Goal: Information Seeking & Learning: Learn about a topic

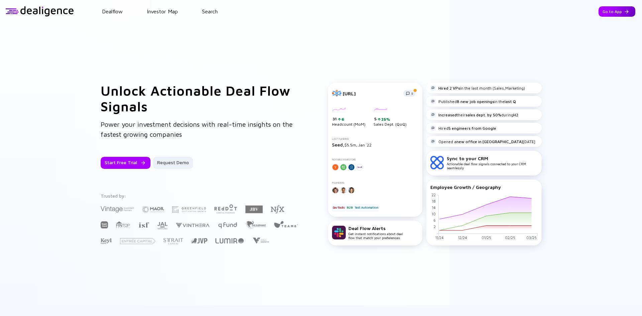
click at [604, 12] on div "Go to App" at bounding box center [617, 11] width 37 height 10
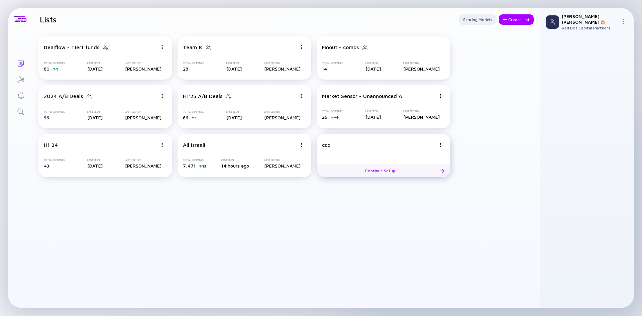
click at [164, 49] on img at bounding box center [162, 47] width 4 height 4
click at [407, 197] on div "Delete List" at bounding box center [417, 196] width 40 height 13
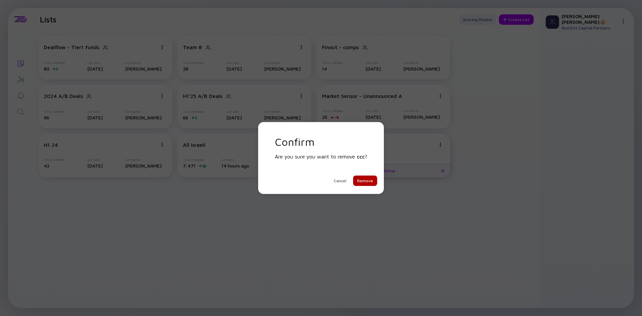
click at [370, 181] on div "Remove" at bounding box center [365, 181] width 24 height 10
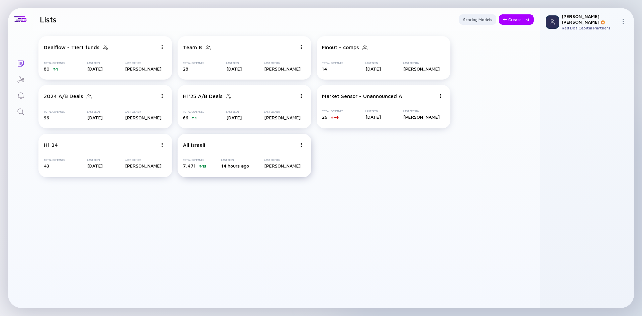
click at [218, 158] on div "All Israeli Total Companies 7,471 13 Last Seen 14 hours ago Last Seen By Omer K…" at bounding box center [245, 155] width 134 height 43
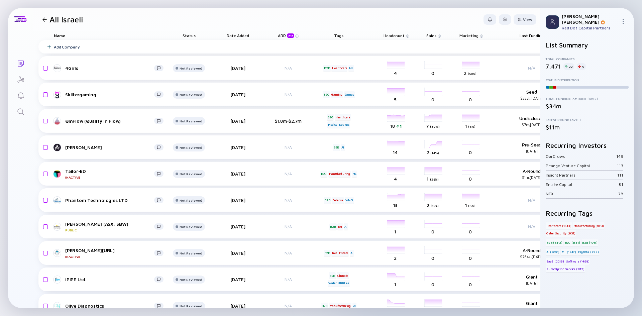
click at [248, 35] on div "Date Added" at bounding box center [237, 35] width 37 height 9
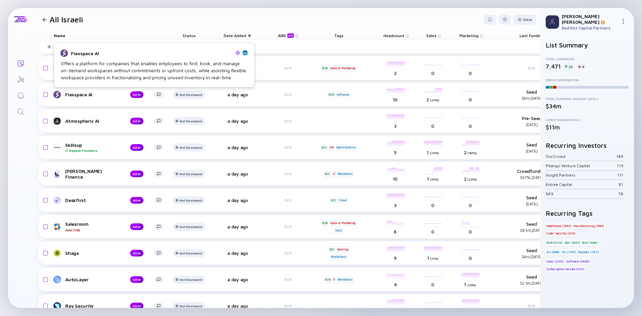
click at [245, 54] on img at bounding box center [245, 52] width 3 height 3
click at [75, 98] on link "Flexspace AI NEW" at bounding box center [111, 95] width 115 height 8
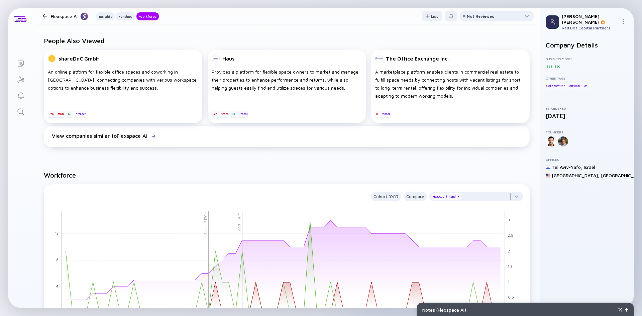
scroll to position [435, 0]
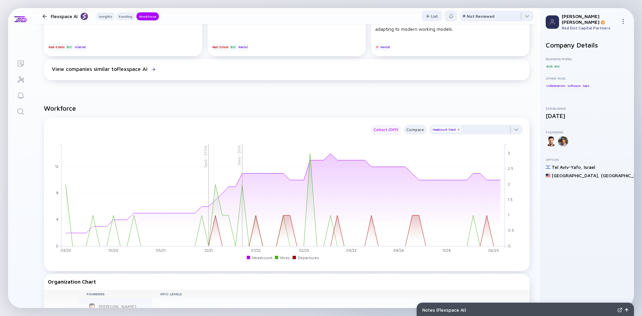
click at [391, 129] on div "Cohort (Off)" at bounding box center [386, 130] width 30 height 8
click at [417, 130] on div "Compare" at bounding box center [415, 130] width 23 height 8
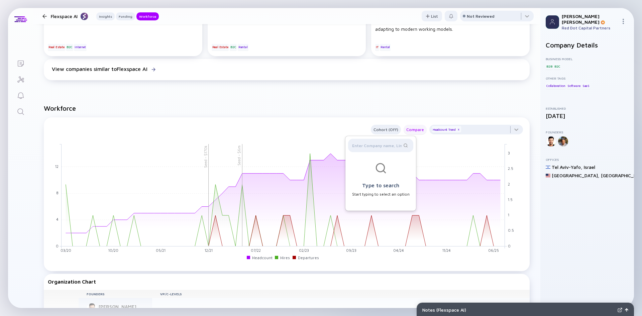
click at [417, 130] on div "Compare" at bounding box center [415, 130] width 23 height 8
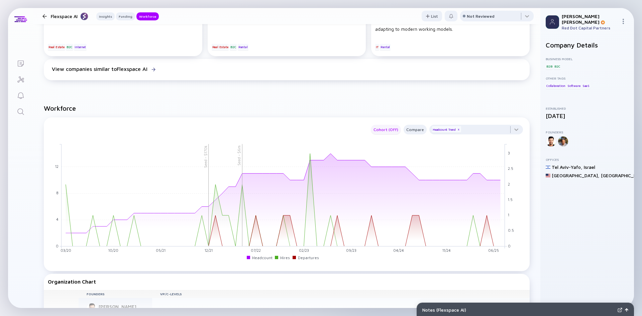
click at [389, 127] on div "Cohort (Off)" at bounding box center [386, 130] width 30 height 8
click at [385, 185] on div "Department" at bounding box center [387, 182] width 37 height 13
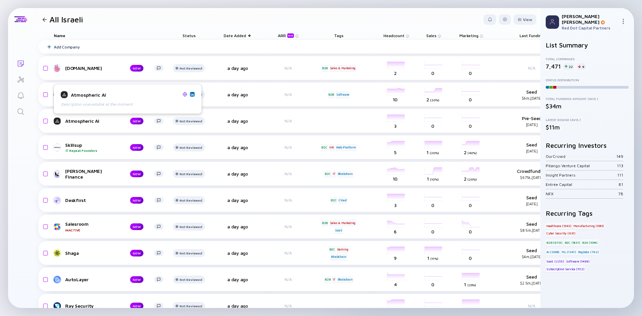
click at [185, 93] on img at bounding box center [185, 94] width 5 height 5
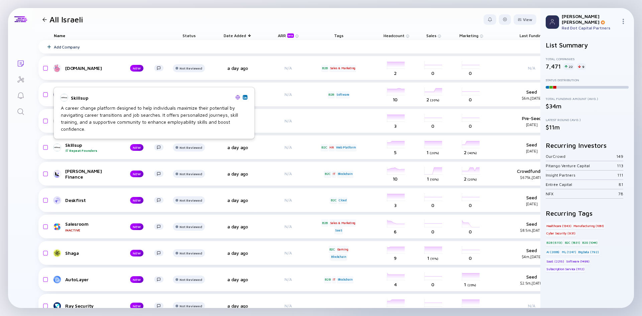
click at [244, 98] on img at bounding box center [245, 97] width 3 height 3
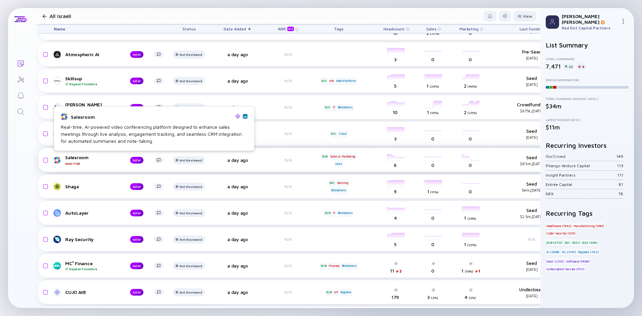
scroll to position [67, 0]
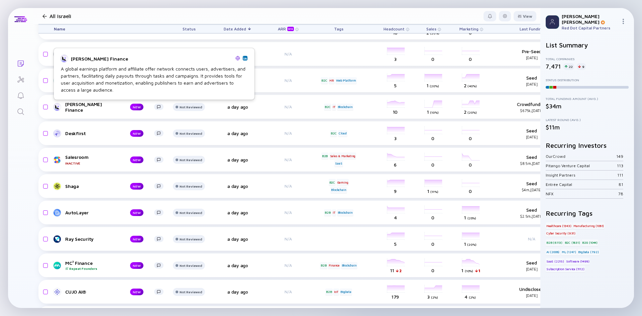
click at [238, 56] on img at bounding box center [238, 58] width 5 height 5
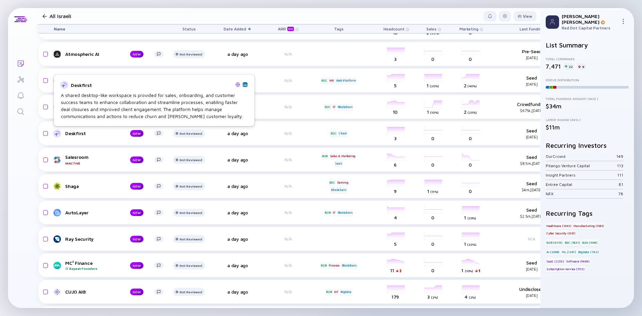
click at [239, 84] on img at bounding box center [238, 84] width 5 height 5
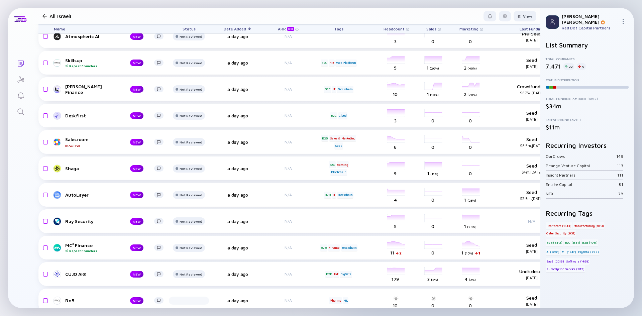
scroll to position [100, 0]
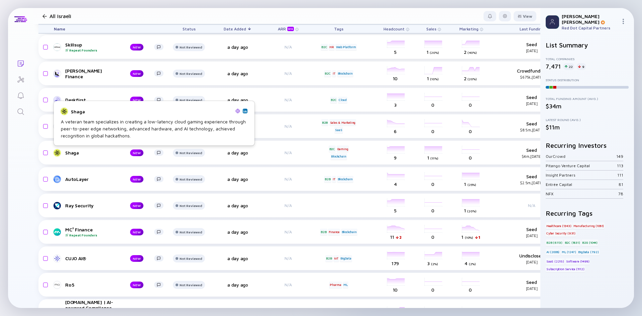
click at [238, 111] on img at bounding box center [238, 111] width 5 height 5
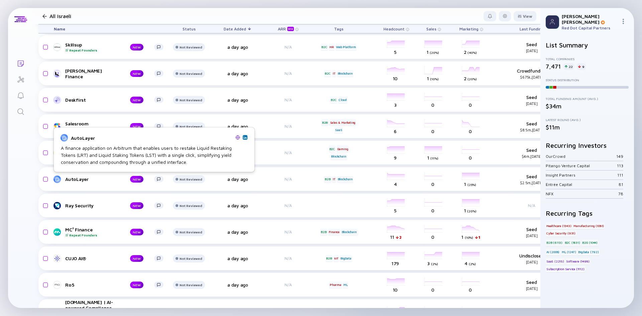
click at [239, 138] on img at bounding box center [238, 137] width 5 height 5
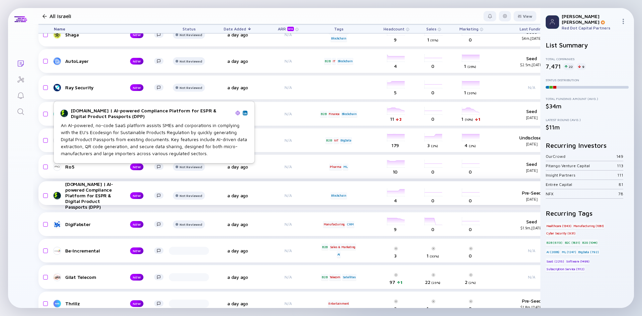
scroll to position [234, 0]
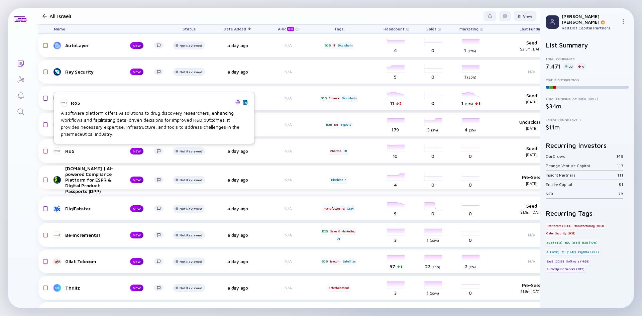
click at [236, 101] on img at bounding box center [238, 102] width 5 height 5
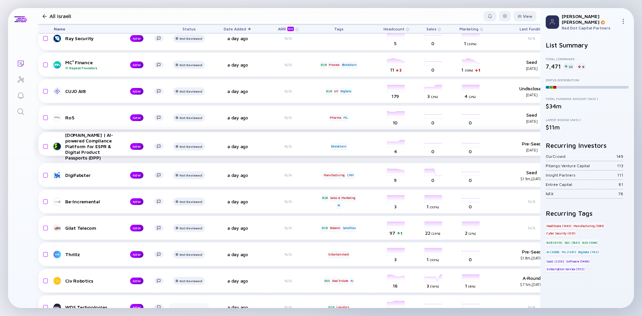
scroll to position [301, 0]
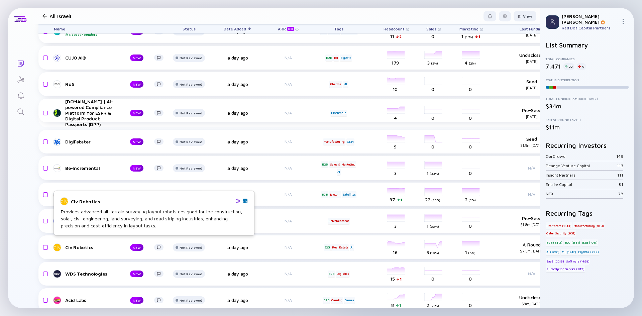
click at [237, 202] on img at bounding box center [238, 201] width 5 height 5
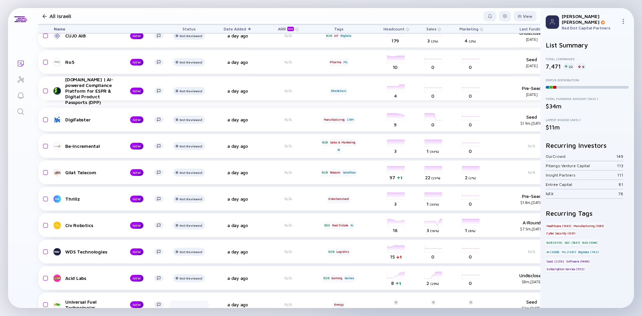
scroll to position [368, 0]
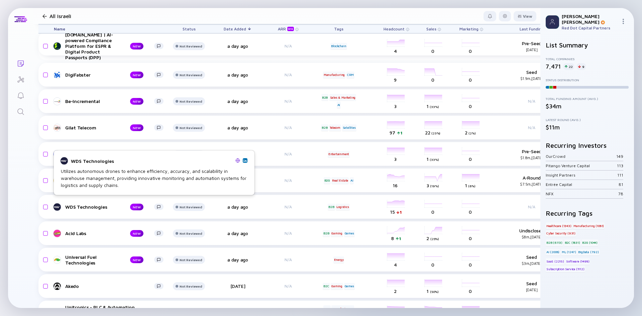
click at [238, 159] on img at bounding box center [238, 160] width 5 height 5
click at [246, 160] on img at bounding box center [245, 160] width 3 height 3
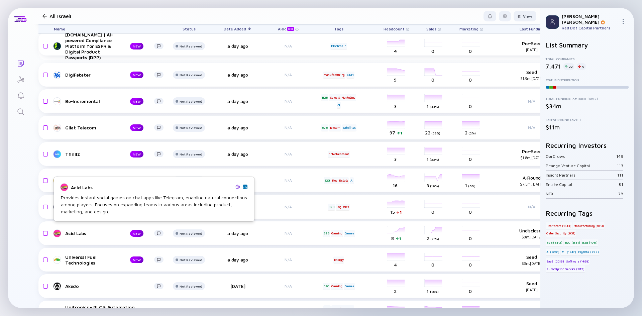
click at [239, 186] on img at bounding box center [238, 187] width 5 height 5
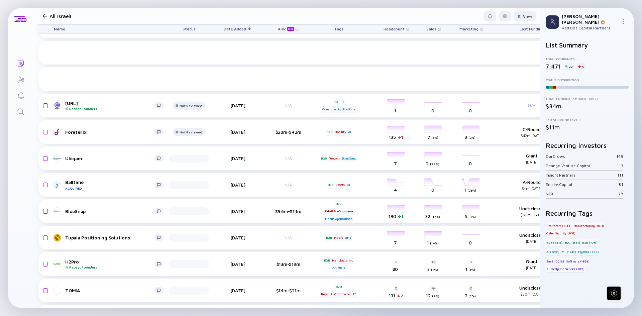
scroll to position [805, 0]
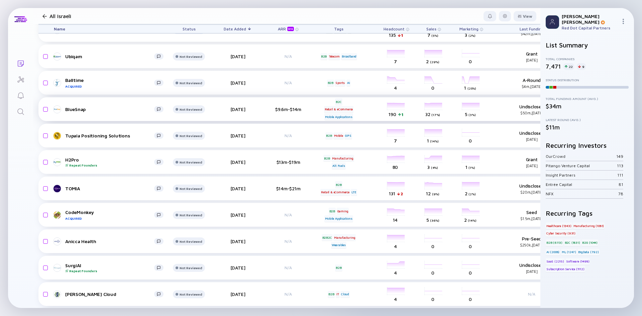
drag, startPoint x: 17, startPoint y: 234, endPoint x: 56, endPoint y: 111, distance: 128.1
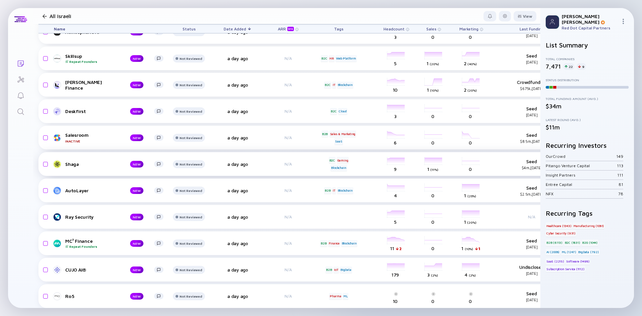
scroll to position [100, 0]
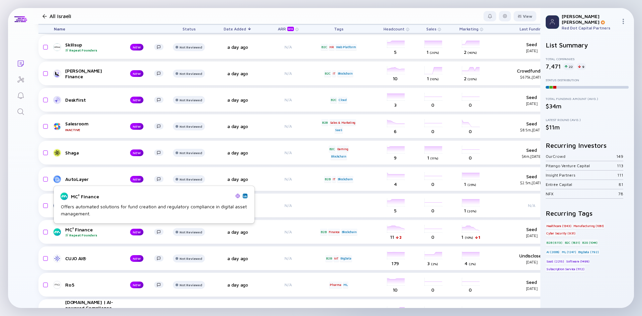
click at [238, 198] on img at bounding box center [238, 196] width 5 height 5
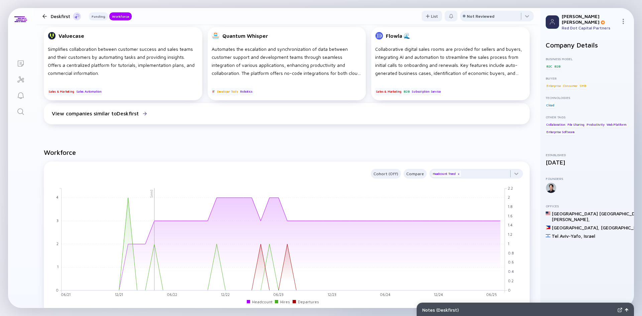
scroll to position [401, 0]
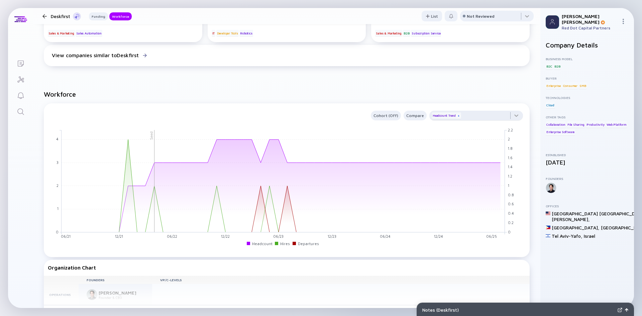
click at [457, 115] on div "x" at bounding box center [459, 116] width 4 height 4
click at [457, 116] on div "x" at bounding box center [459, 116] width 4 height 4
click at [457, 115] on div "x" at bounding box center [459, 116] width 4 height 4
click at [391, 114] on div "Cohort (Off)" at bounding box center [386, 116] width 30 height 8
click at [410, 116] on div "Compare" at bounding box center [415, 116] width 23 height 8
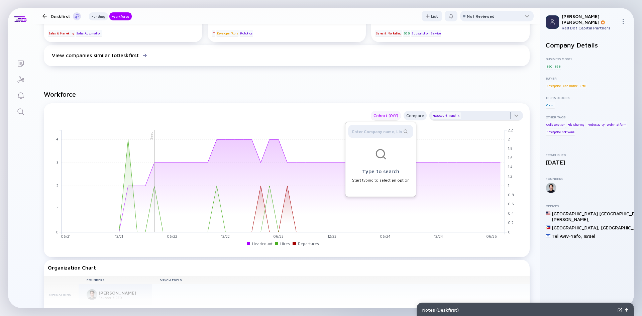
click at [384, 115] on div "Cohort (Off)" at bounding box center [386, 116] width 30 height 8
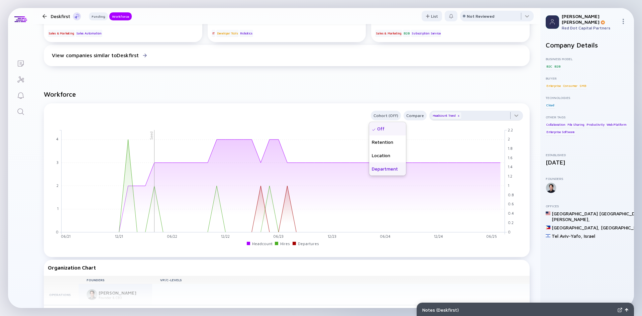
click at [393, 169] on div "Department" at bounding box center [387, 168] width 37 height 13
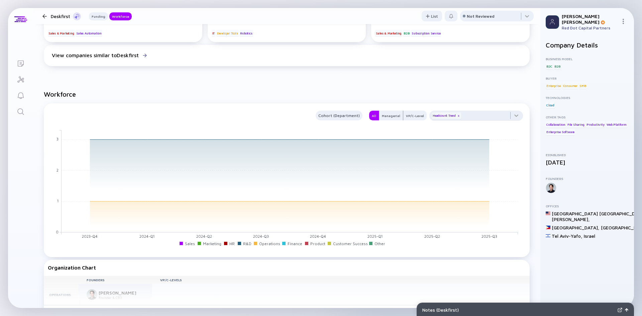
click at [45, 15] on div at bounding box center [44, 16] width 4 height 4
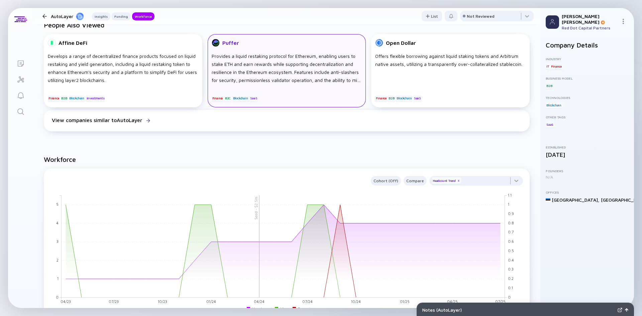
scroll to position [468, 0]
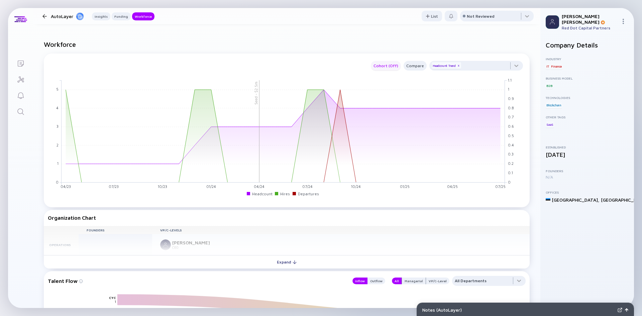
click at [388, 69] on div "Cohort (Off)" at bounding box center [386, 66] width 30 height 8
click at [382, 117] on div "Department" at bounding box center [387, 118] width 37 height 13
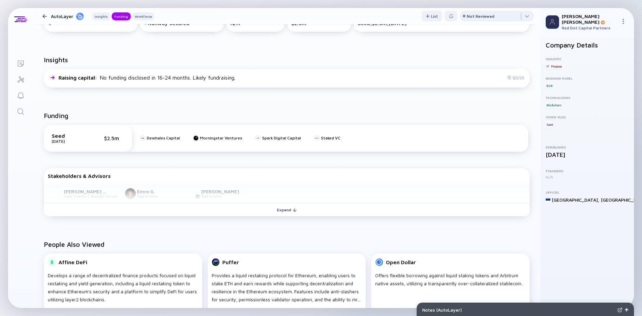
scroll to position [0, 0]
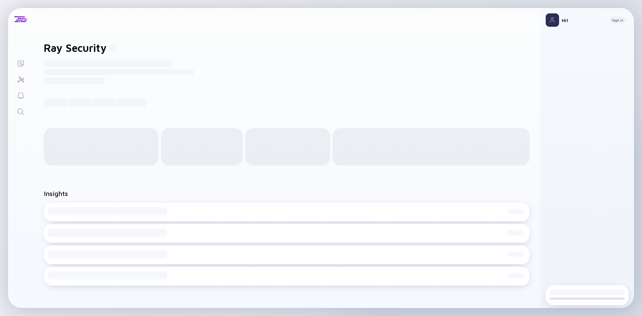
click at [83, 48] on h1 "Ray Security" at bounding box center [75, 47] width 63 height 13
copy div "Ray Security"
